Goal: Transaction & Acquisition: Book appointment/travel/reservation

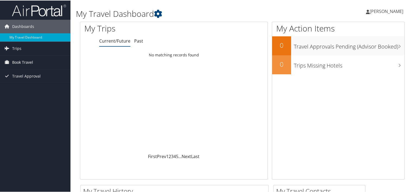
click at [24, 61] on span "Book Travel" at bounding box center [22, 62] width 21 height 14
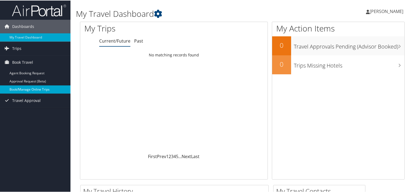
click at [32, 89] on link "Book/Manage Online Trips" at bounding box center [35, 89] width 70 height 8
